Goal: Find specific page/section: Locate item on page

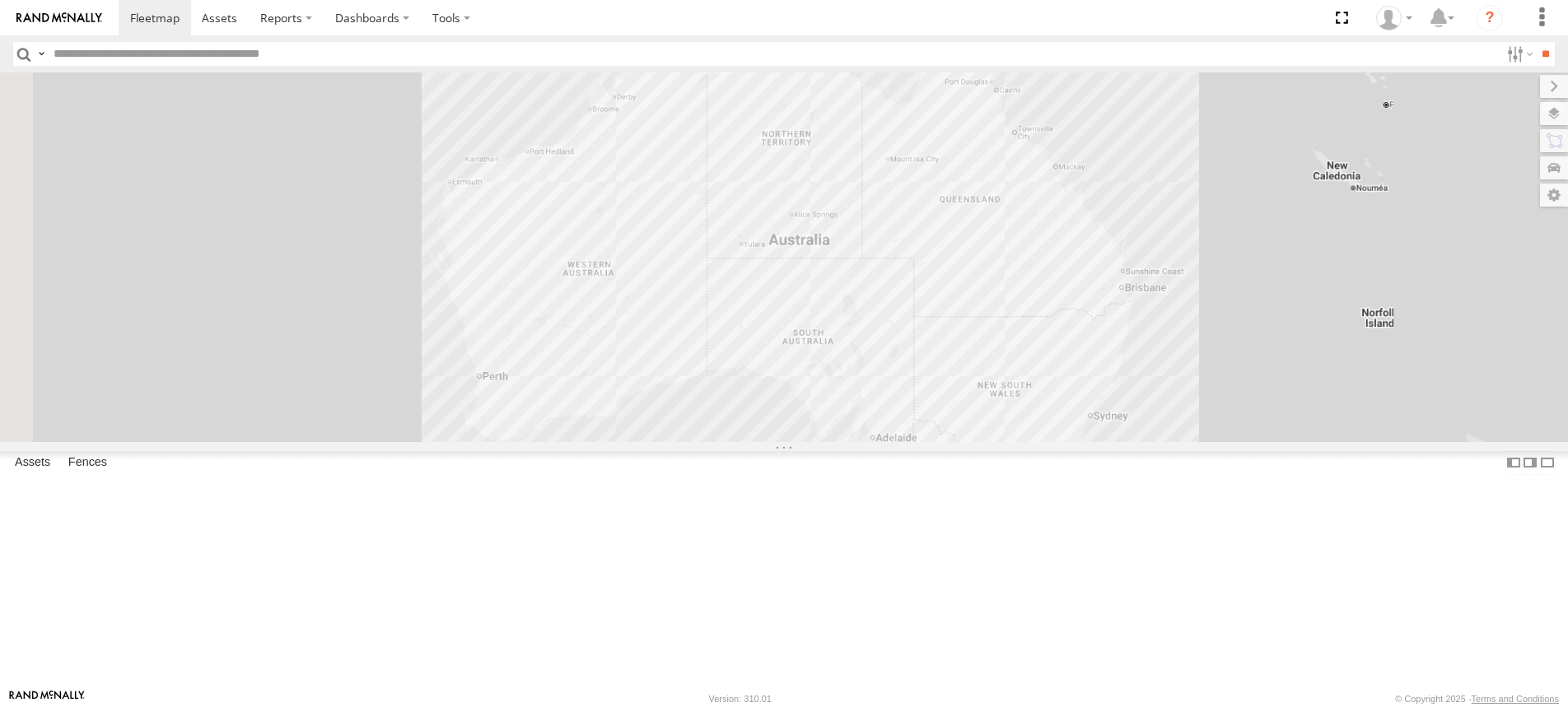
click at [173, 60] on input "text" at bounding box center [773, 54] width 1452 height 24
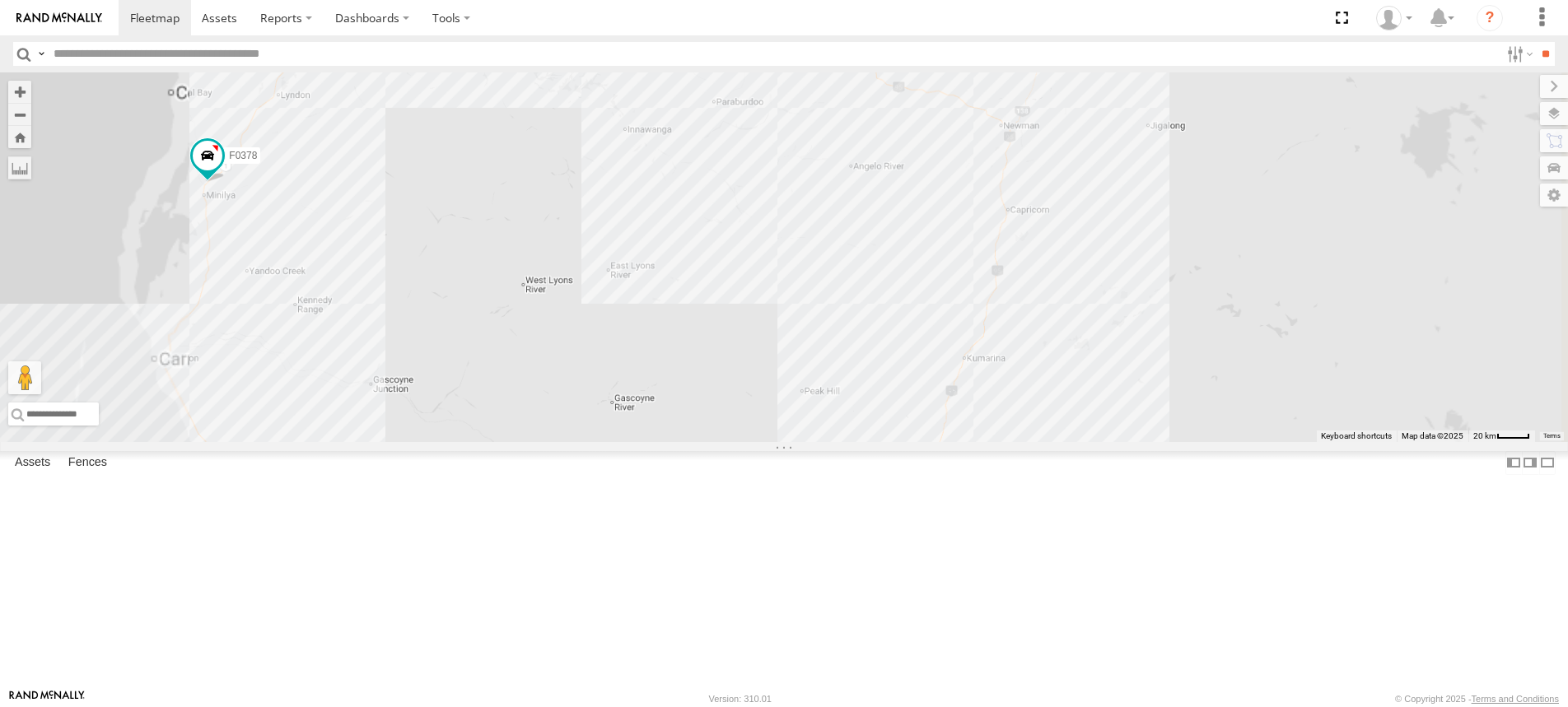
drag, startPoint x: 678, startPoint y: 241, endPoint x: 691, endPoint y: 344, distance: 103.8
click at [691, 344] on div "PM810 MV283 TL250 FT724 TL287 TL297 Cage101 F0403 F0400 PM852 PM851 F0378" at bounding box center [784, 256] width 1568 height 369
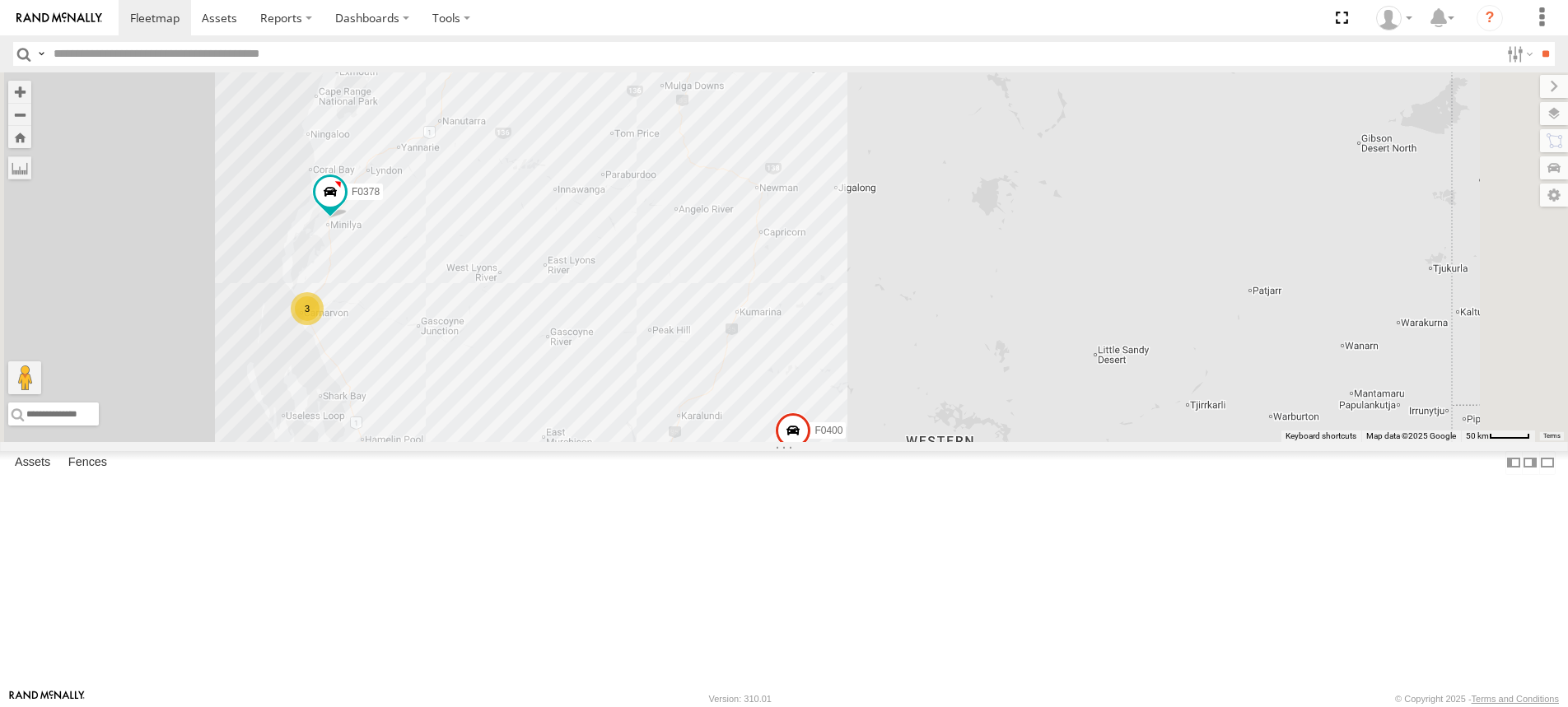
drag, startPoint x: 699, startPoint y: 300, endPoint x: 696, endPoint y: 318, distance: 18.2
click at [696, 318] on div "PM810 MV283 TL250 FT724 TL287 TL297 Cage101 F0403 F0400 PM852 PM851 F0378 3 F04…" at bounding box center [784, 256] width 1568 height 369
click at [31, 170] on label at bounding box center [20, 167] width 23 height 23
click at [0, 0] on label at bounding box center [0, 0] width 0 height 0
click at [539, 355] on div "PM810 MV283 TL250 FT724 TL287 TL297 Cage101 F0403 F0400 PM852 PM851 F0378 3 F04…" at bounding box center [784, 256] width 1568 height 369
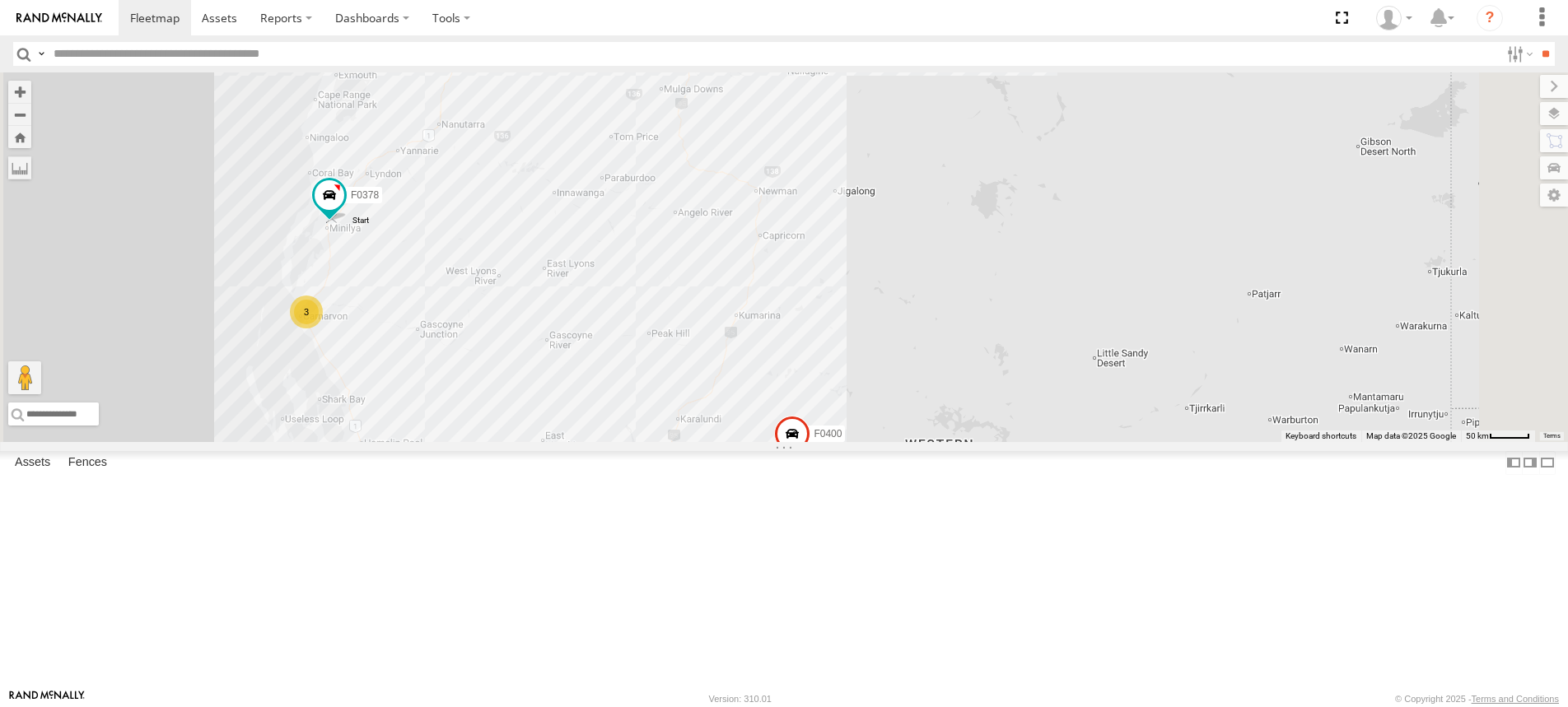
drag, startPoint x: 539, startPoint y: 355, endPoint x: 539, endPoint y: 342, distance: 13.0
click at [343, 230] on img "Start" at bounding box center [331, 219] width 23 height 23
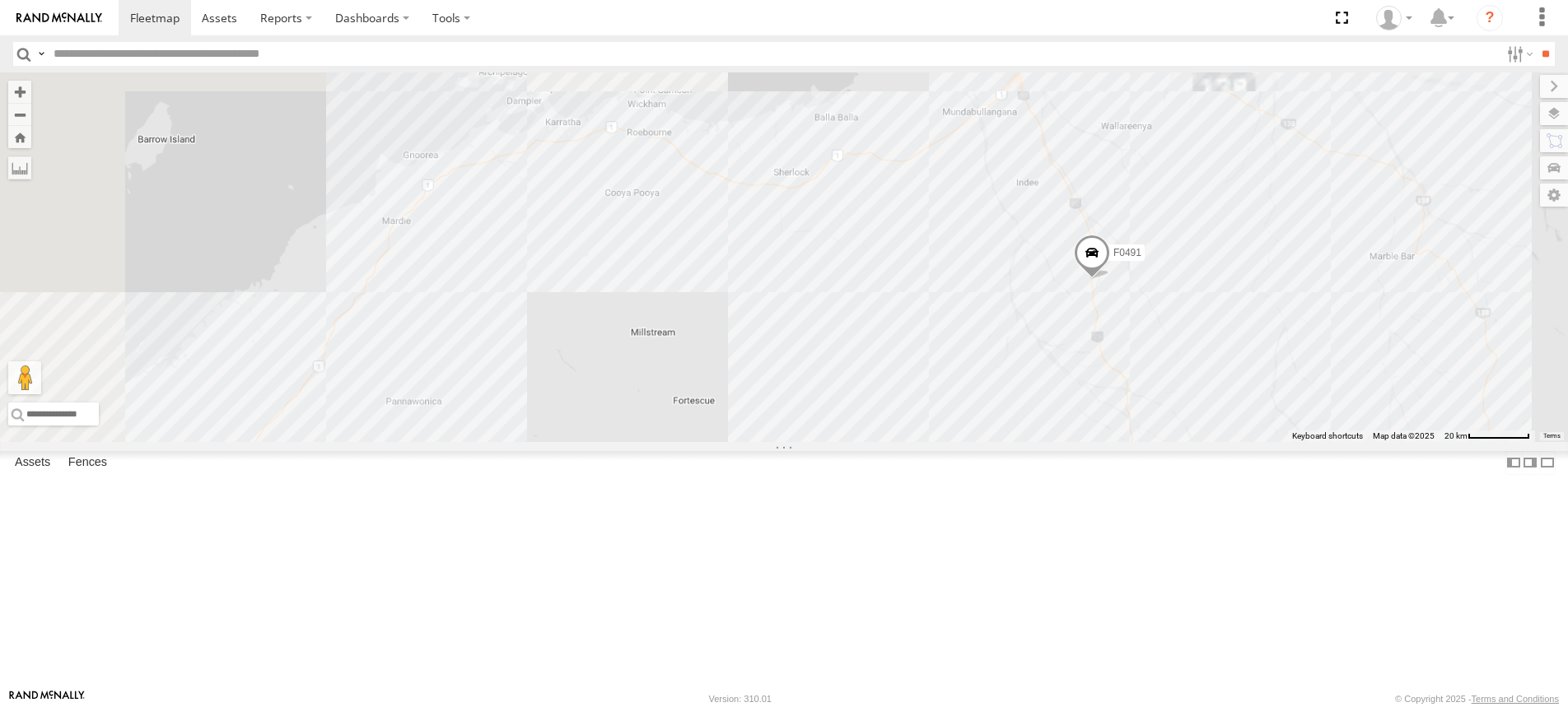
drag, startPoint x: 751, startPoint y: 154, endPoint x: 757, endPoint y: 364, distance: 210.1
click at [757, 364] on div "PM810 MV283 TL250 FT724 TL287 TL297 Cage101 F0403 F0400 PM852 PM851 F0378 F0491…" at bounding box center [784, 256] width 1568 height 369
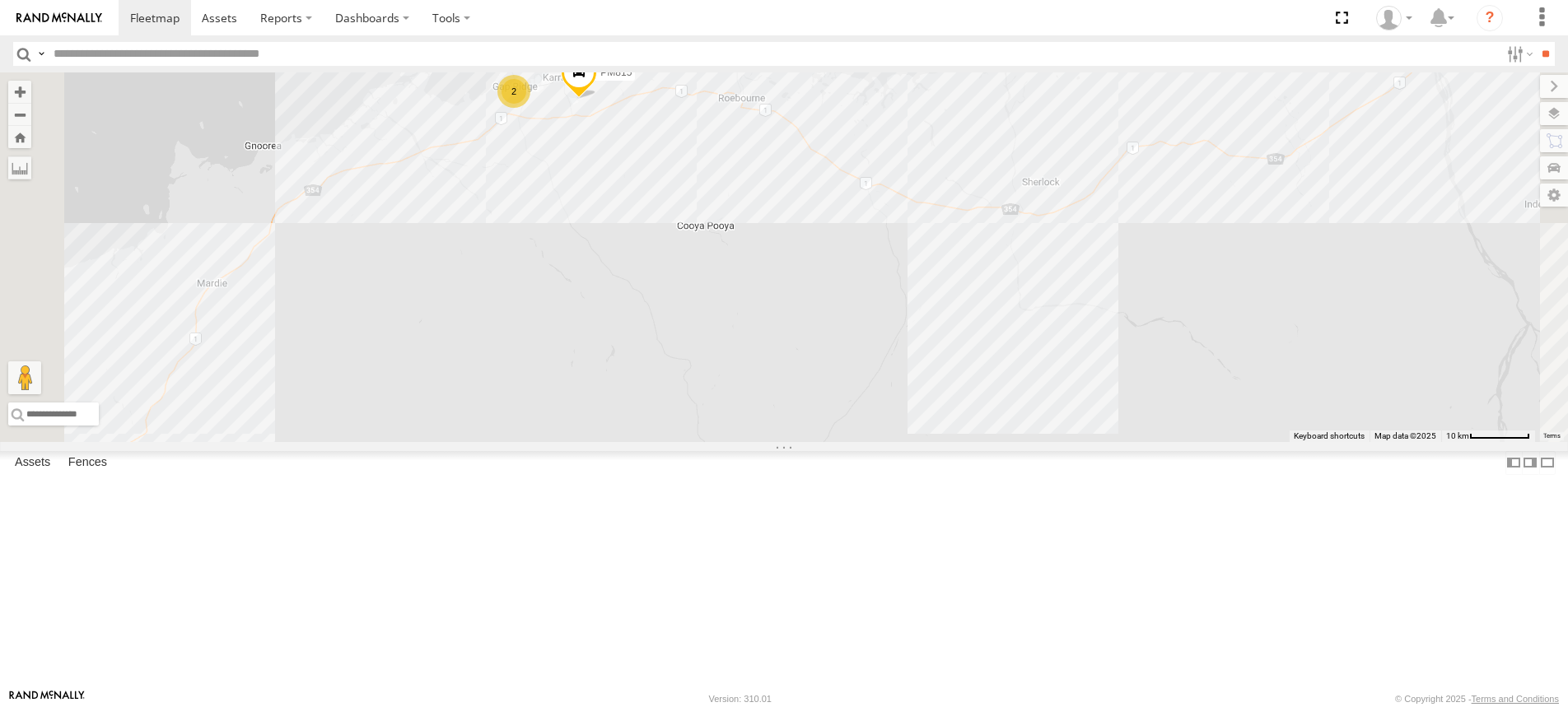
click at [724, 238] on div "PM810 MV283 TL250 FT724 TL287 TL297 Cage101 F0403 F0400 PM852 PM851 F0378 F0491…" at bounding box center [784, 256] width 1568 height 369
